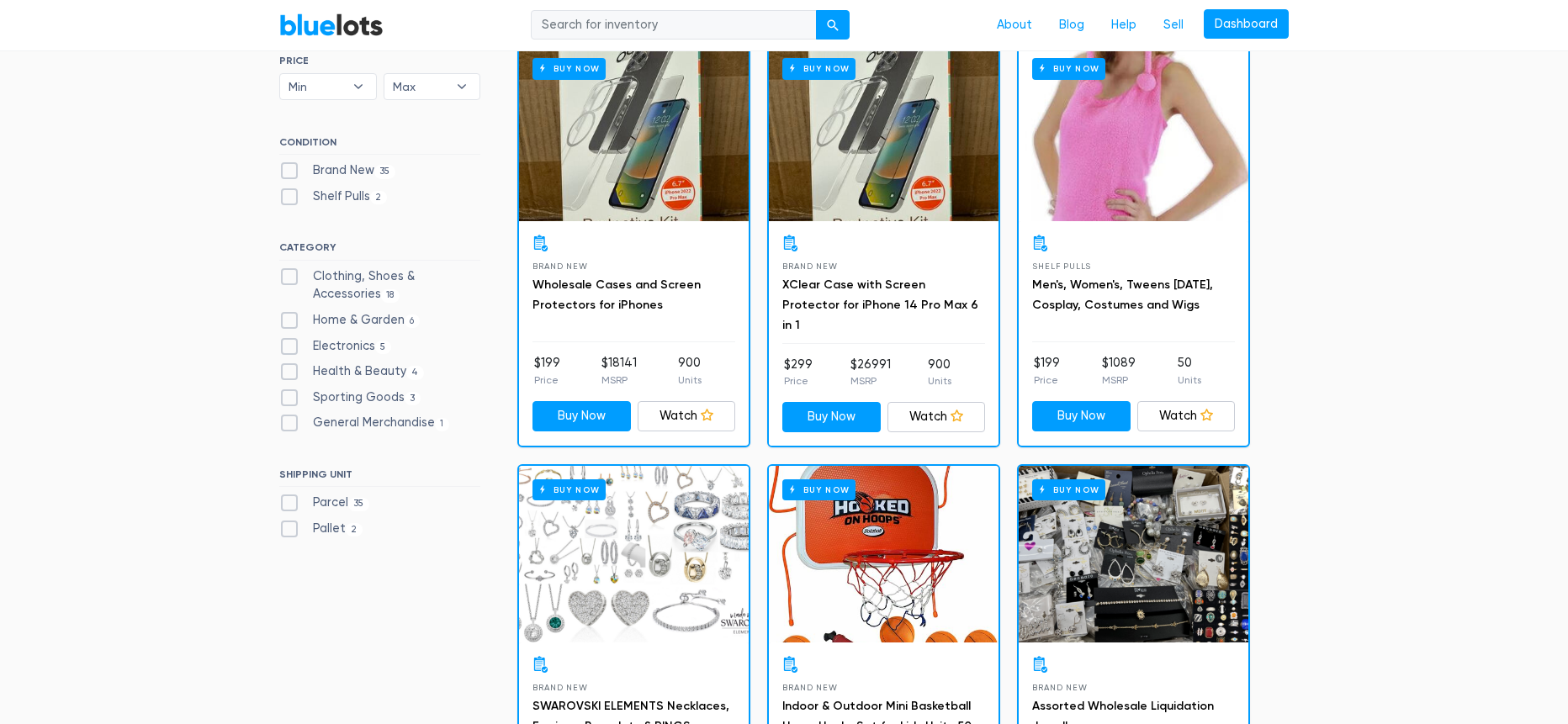
scroll to position [551, 0]
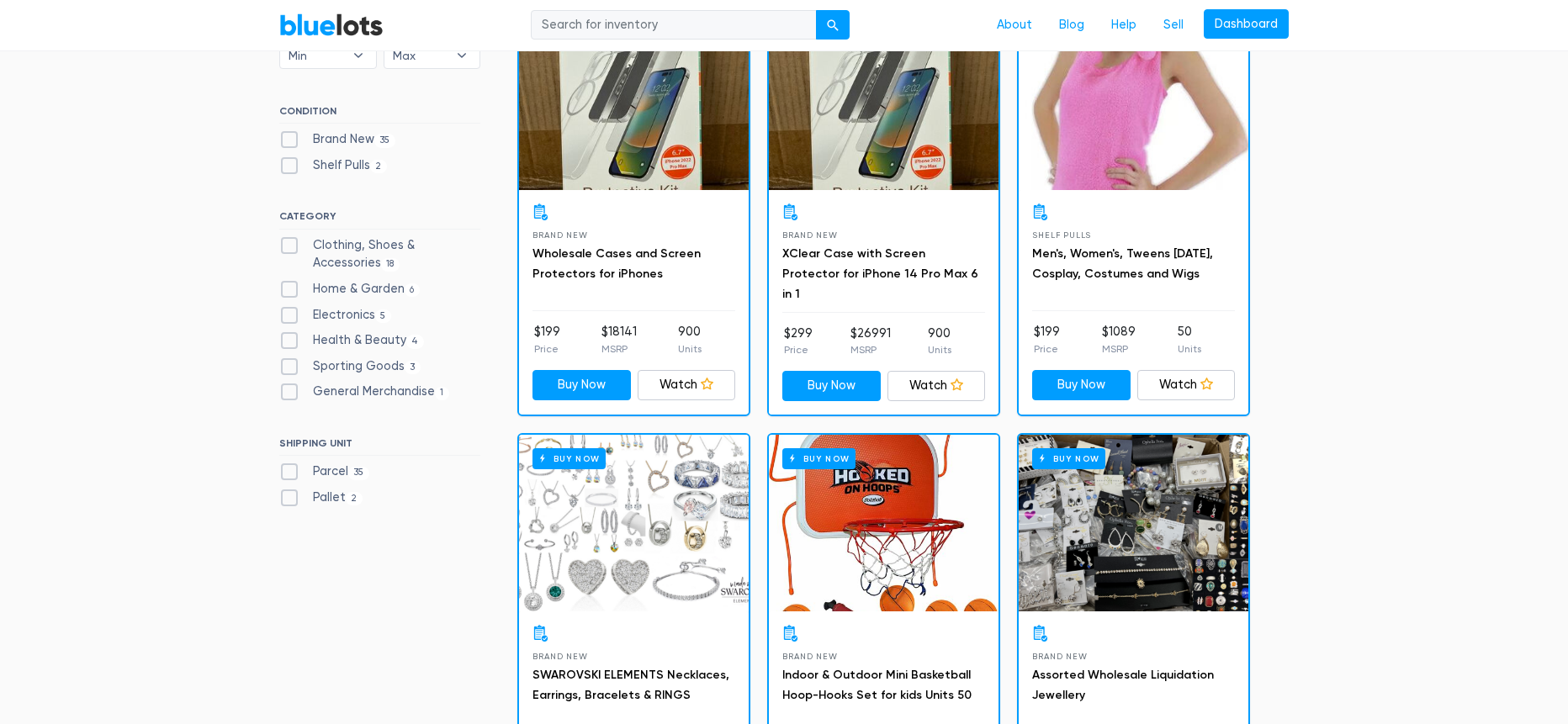
click at [285, 141] on label "Brand New 35" at bounding box center [337, 140] width 116 height 19
click at [285, 141] on New"] "Brand New 35" at bounding box center [285, 135] width 11 height 11
checkbox New"] "true"
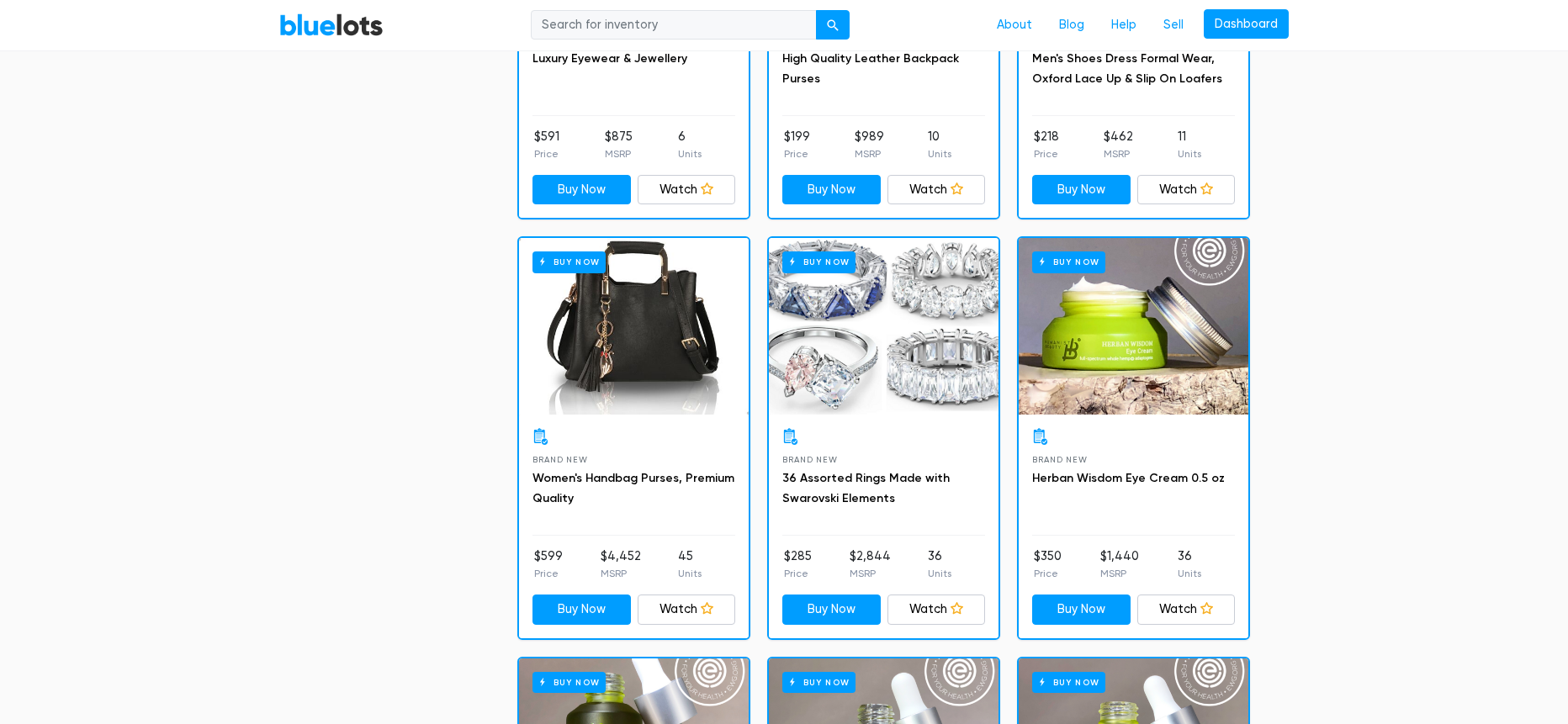
scroll to position [1583, 0]
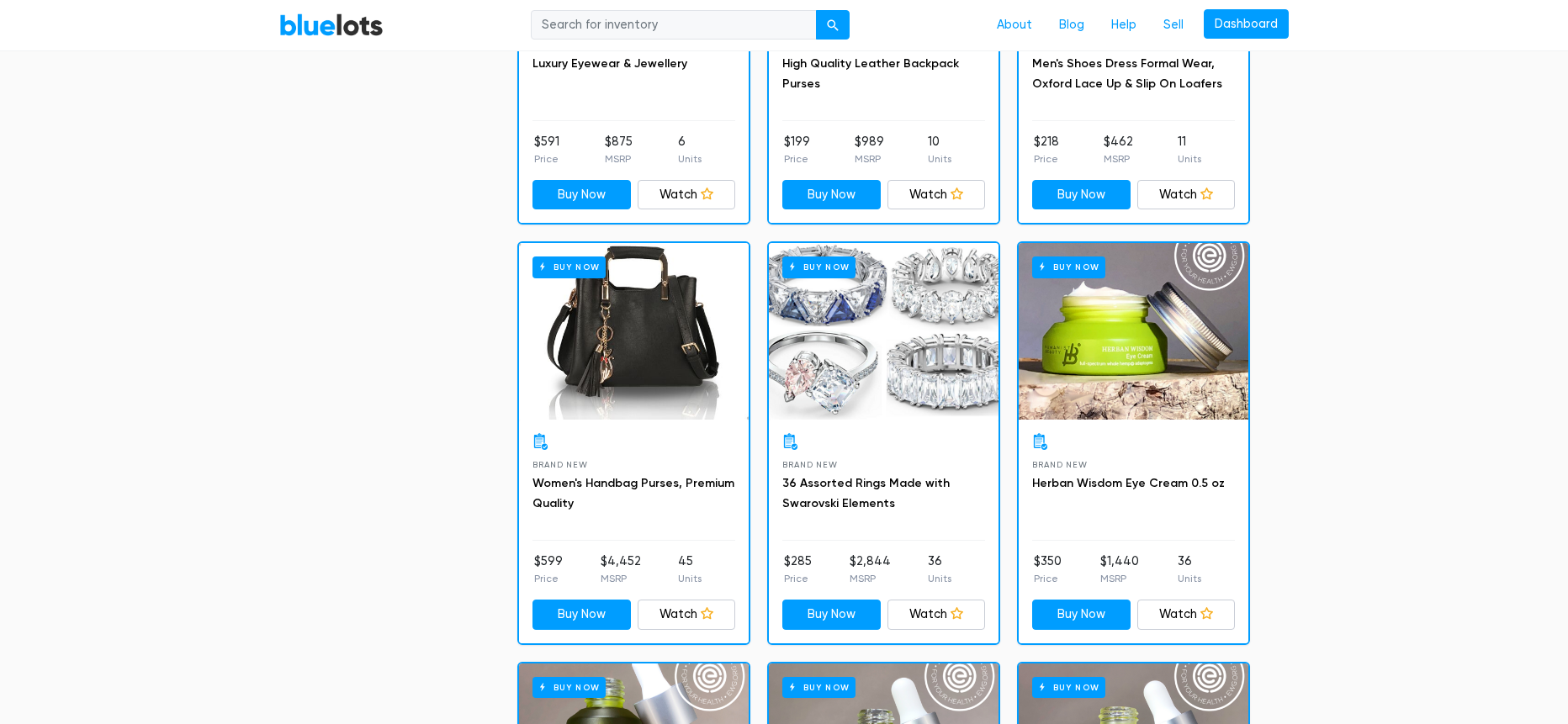
click at [897, 340] on div "Buy Now" at bounding box center [883, 331] width 230 height 176
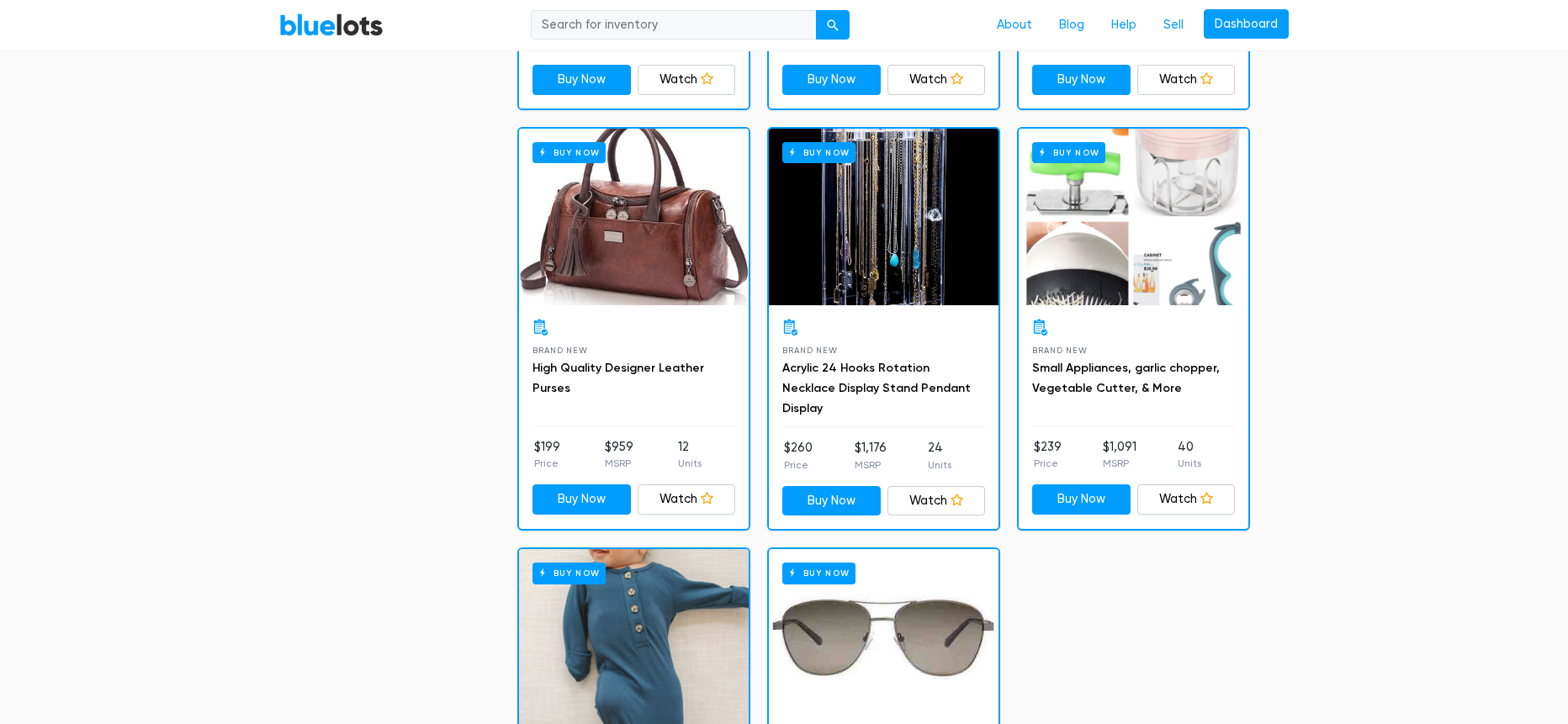
scroll to position [2523, 0]
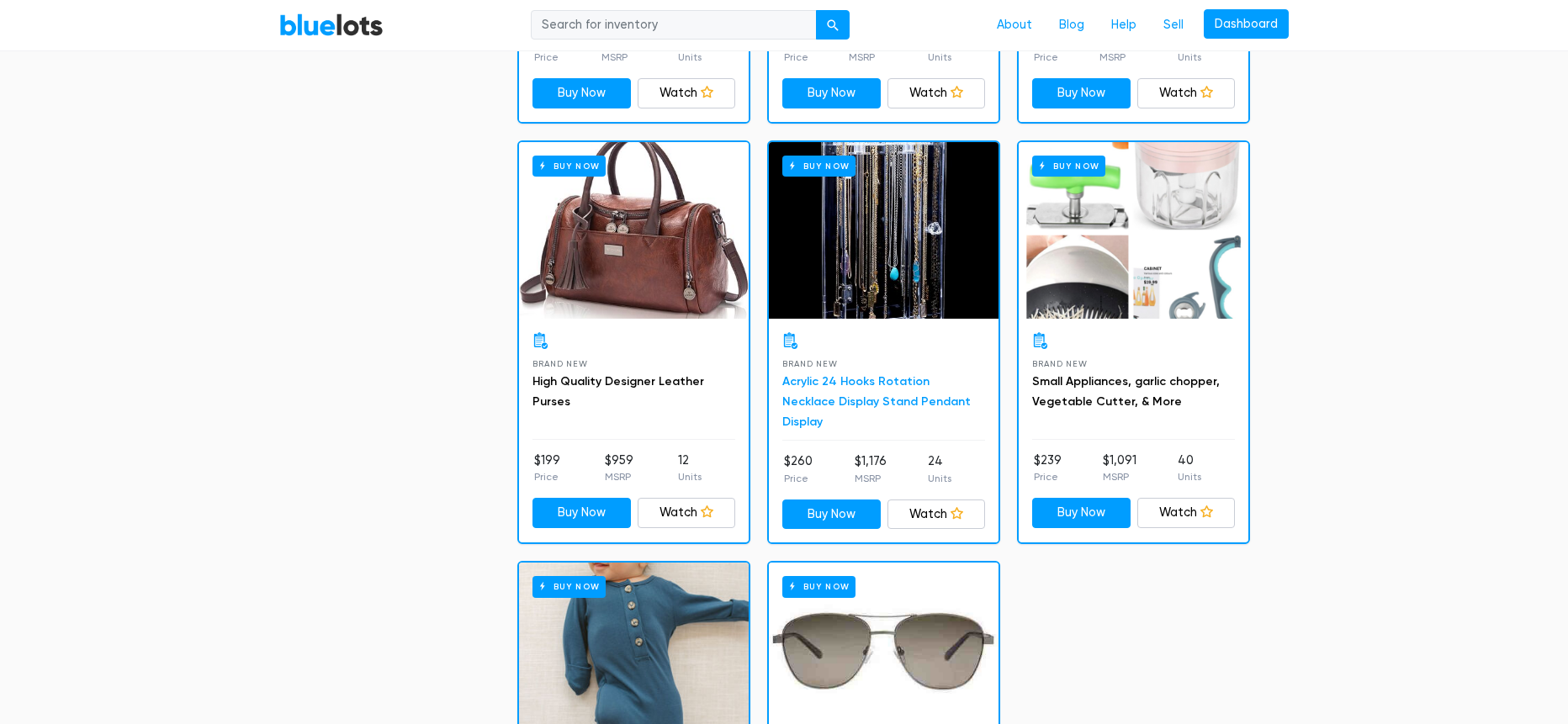
click at [934, 394] on link "Acrylic 24 Hooks Rotation Necklace Display Stand Pendant Display" at bounding box center [876, 401] width 188 height 55
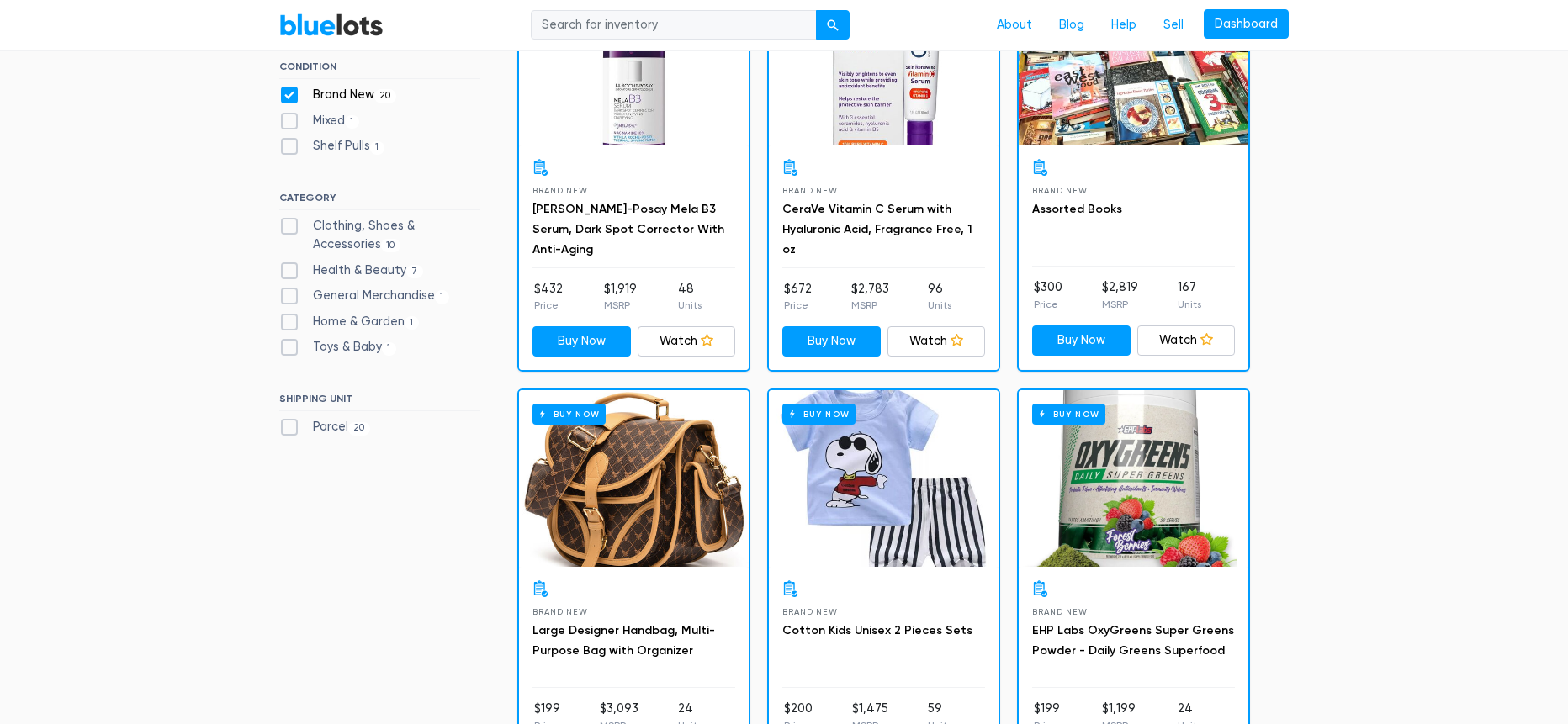
scroll to position [0, 0]
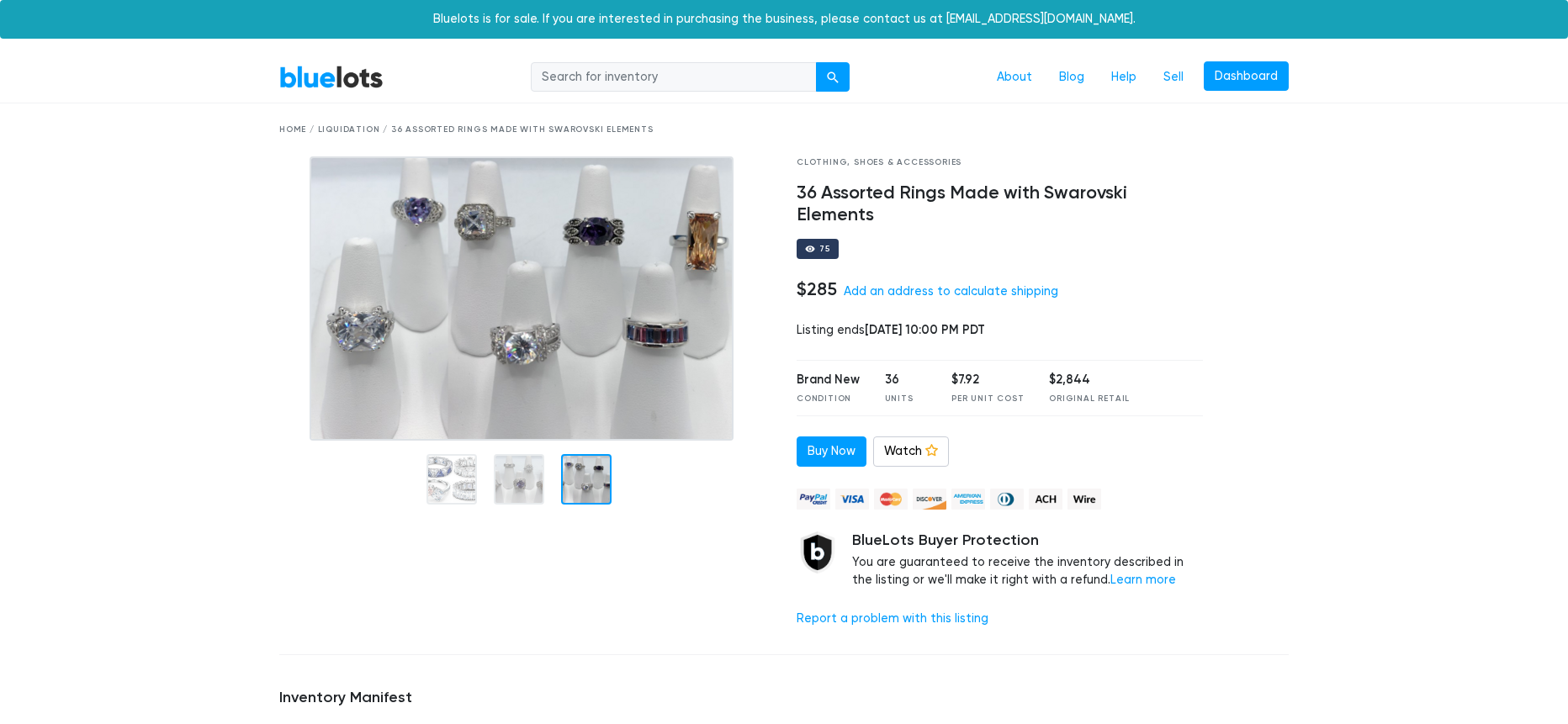
click at [817, 434] on div "Clothing, Shoes & Accessories 36 Assorted Rings Made with Swarovski Elements 75…" at bounding box center [999, 399] width 431 height 485
click at [829, 452] on link "Buy Now" at bounding box center [831, 451] width 69 height 30
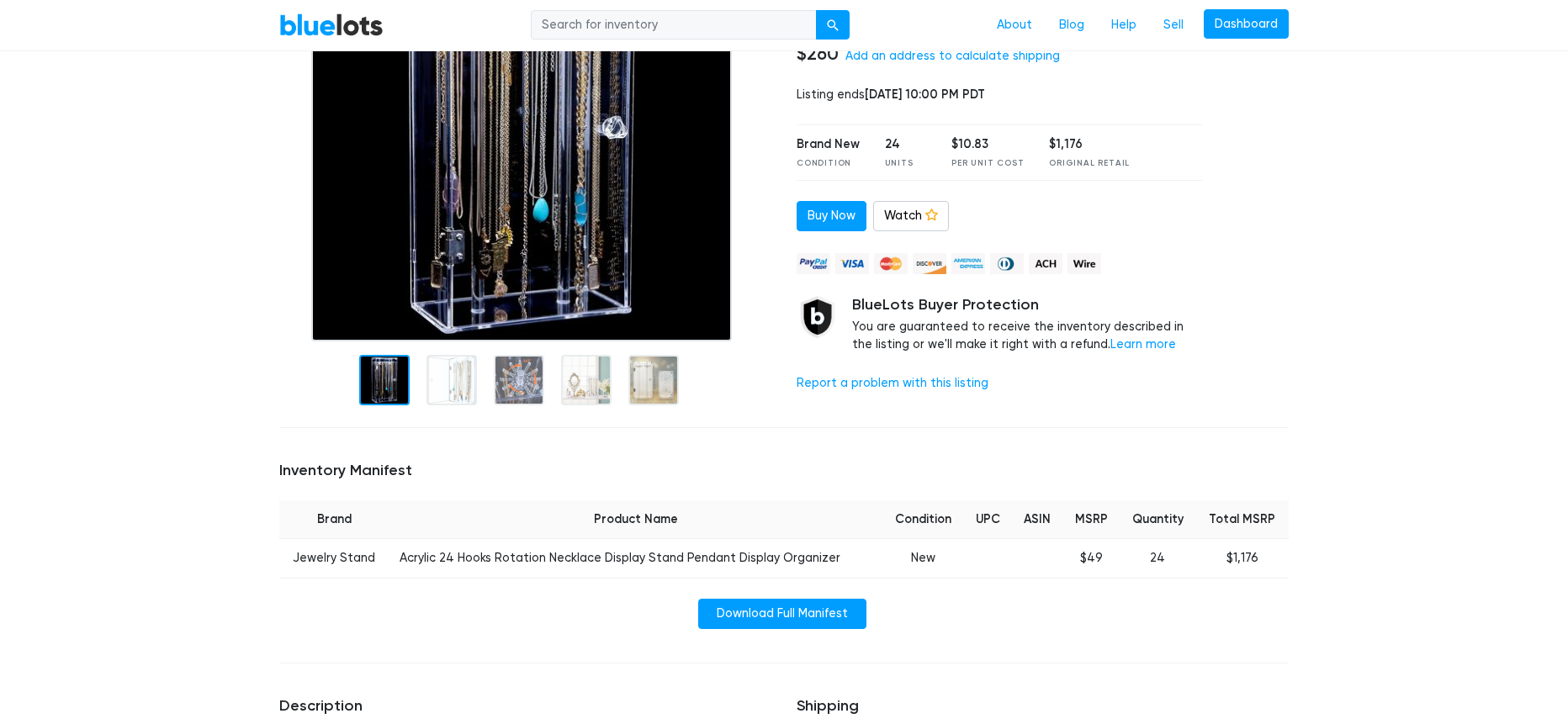
scroll to position [237, 0]
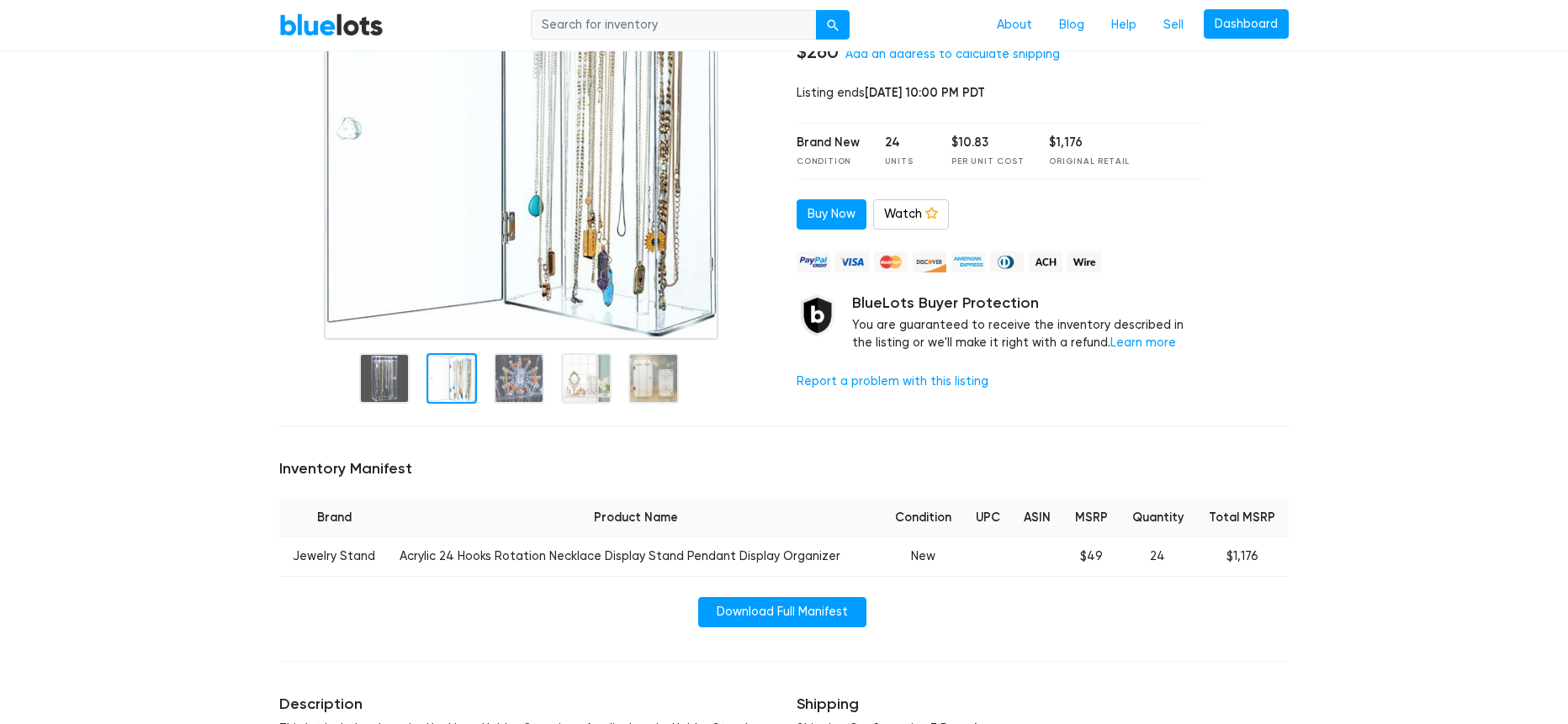
click at [443, 376] on div at bounding box center [452, 379] width 51 height 51
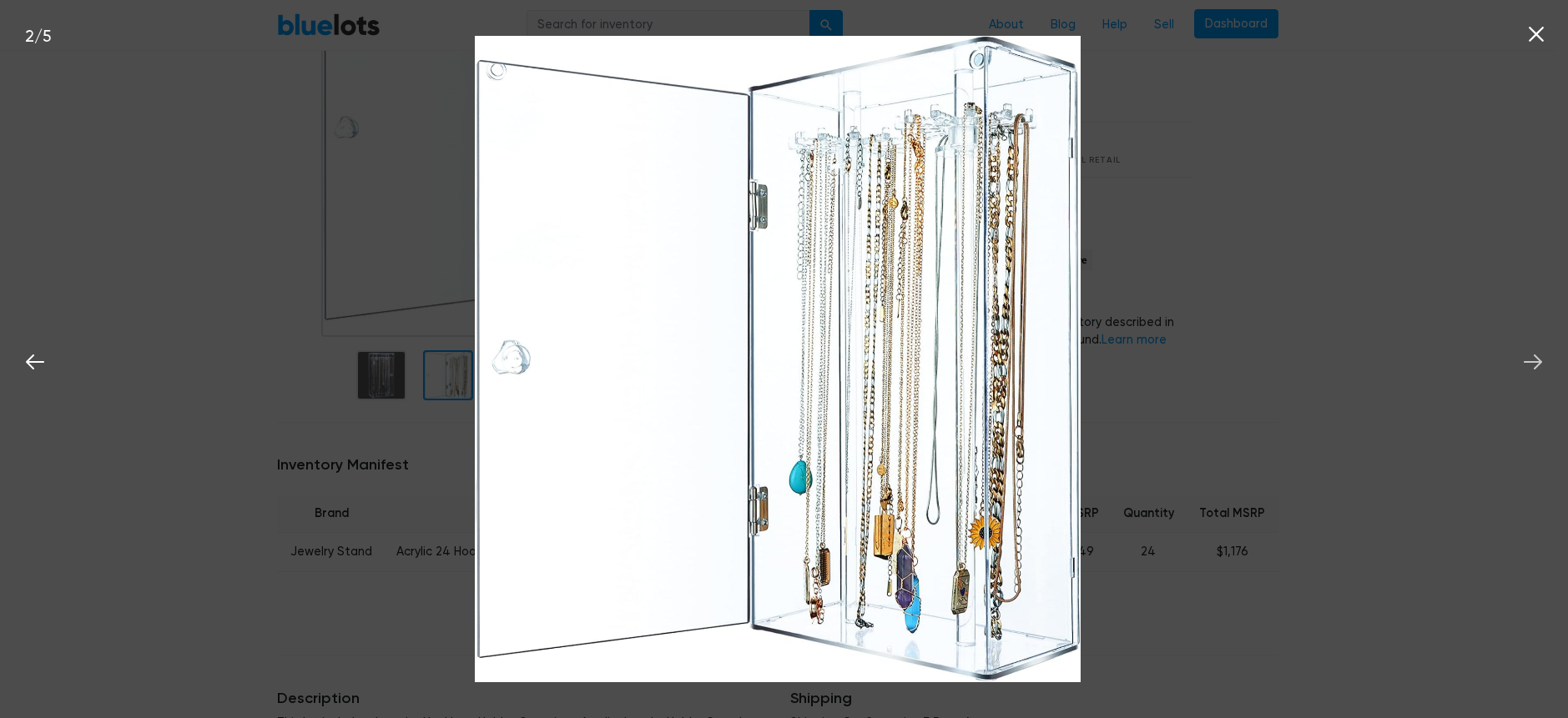
click at [1529, 358] on icon at bounding box center [1533, 362] width 25 height 25
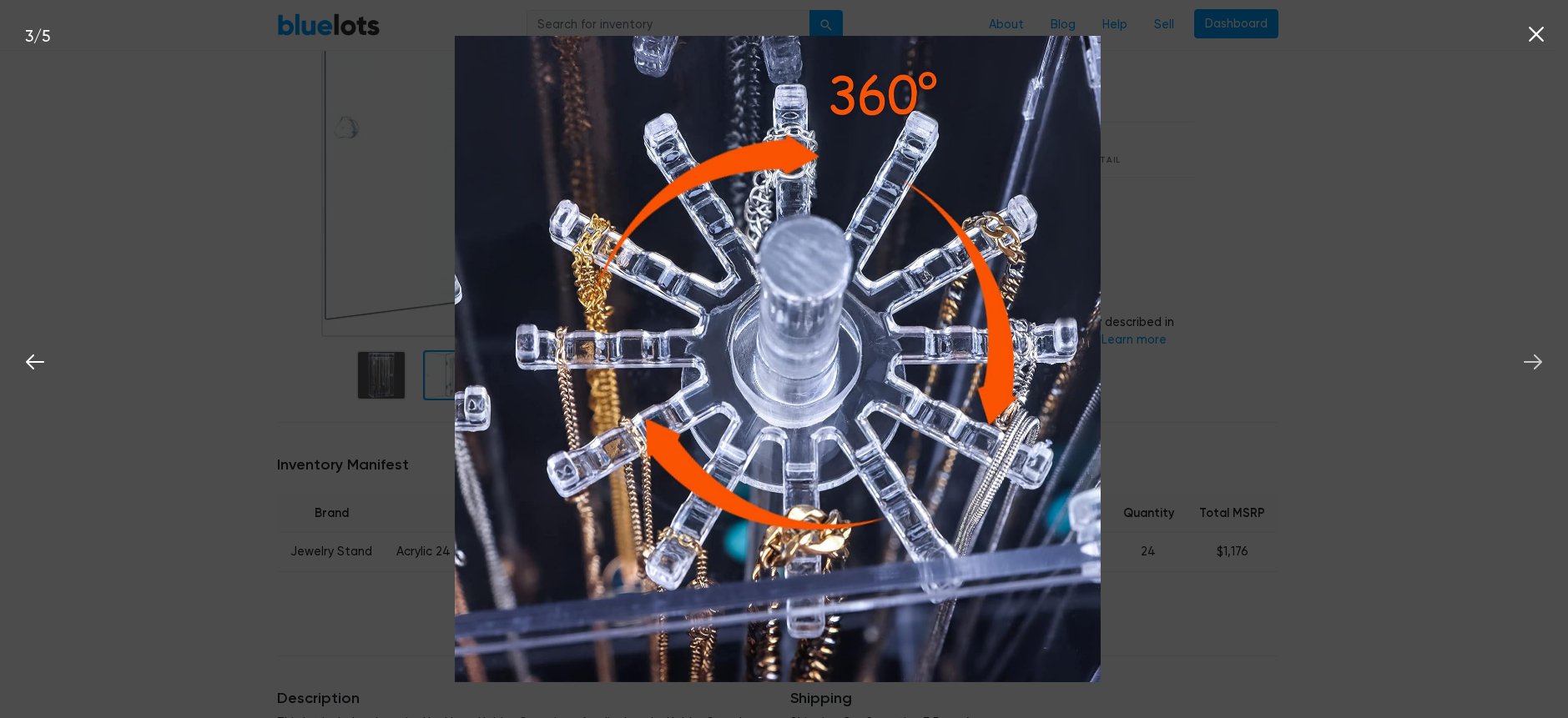
click at [1529, 358] on icon at bounding box center [1533, 362] width 25 height 25
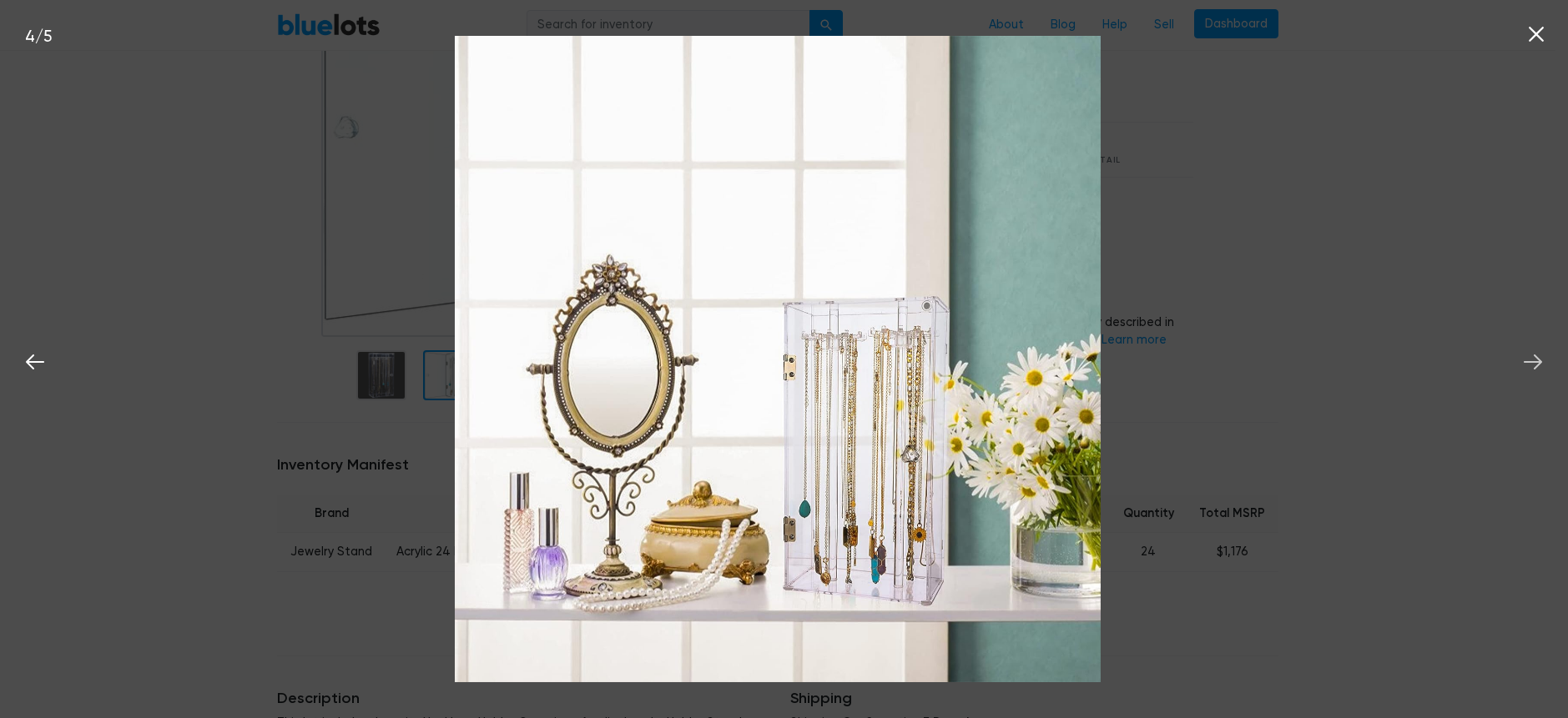
click at [1529, 358] on icon at bounding box center [1533, 362] width 25 height 25
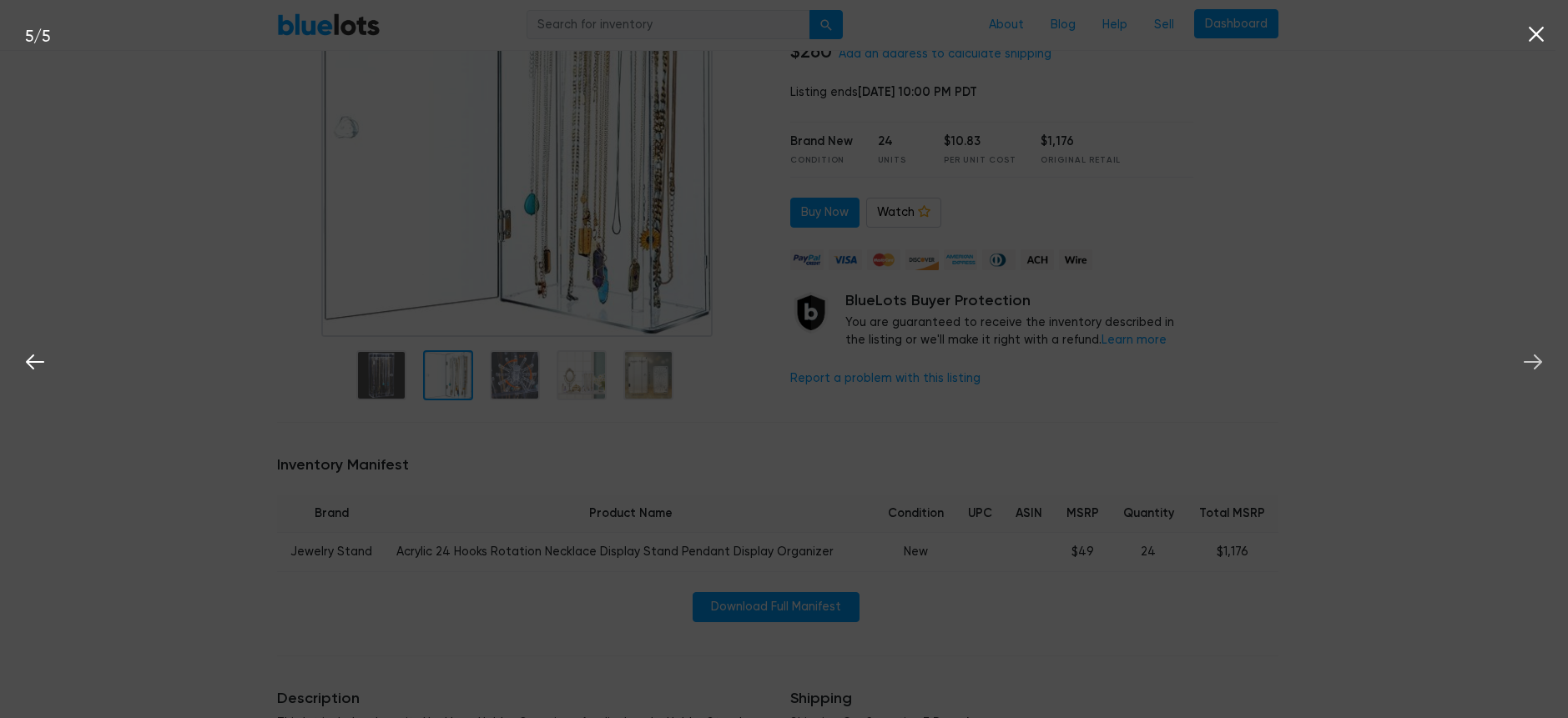
click at [1529, 358] on icon at bounding box center [1533, 362] width 25 height 25
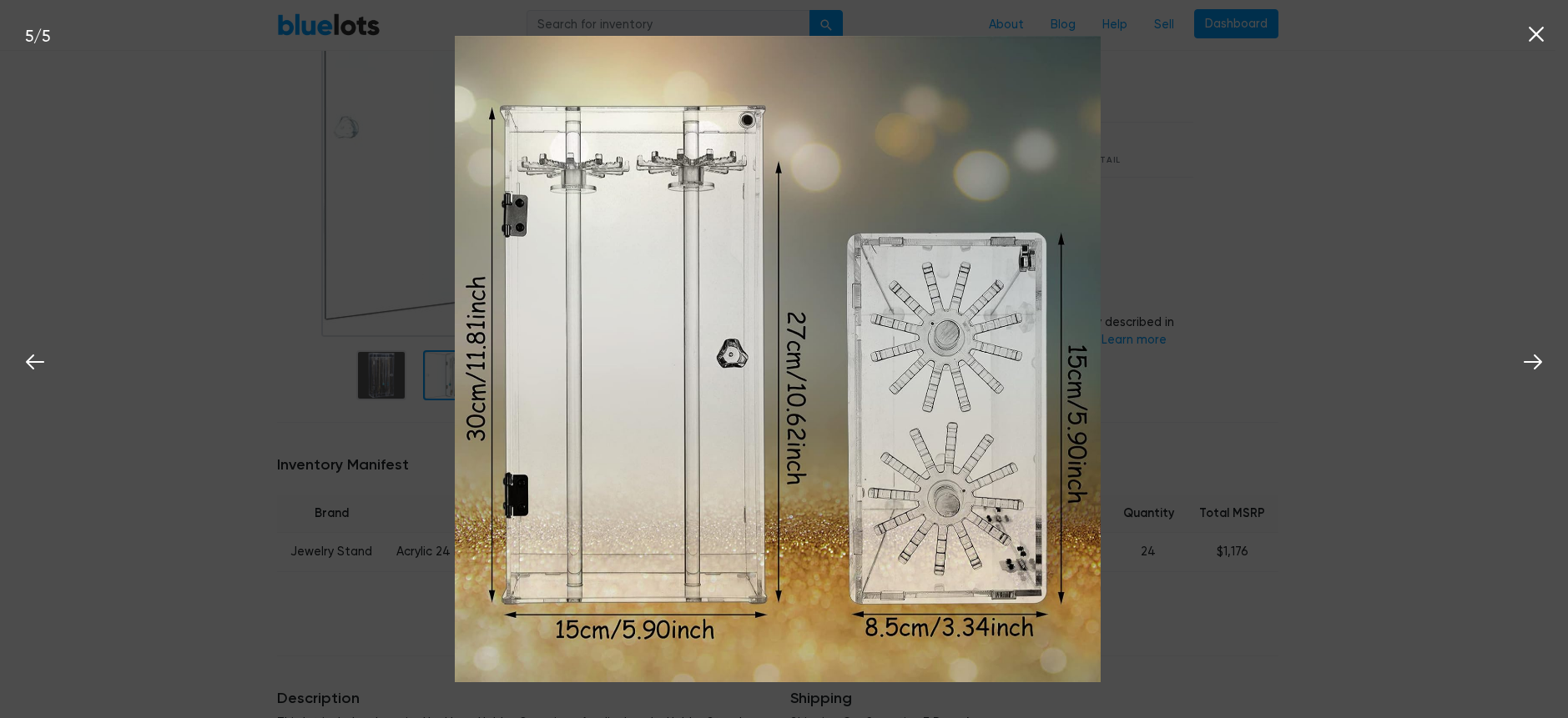
click at [1538, 35] on icon at bounding box center [1536, 34] width 15 height 15
